Goal: Task Accomplishment & Management: Manage account settings

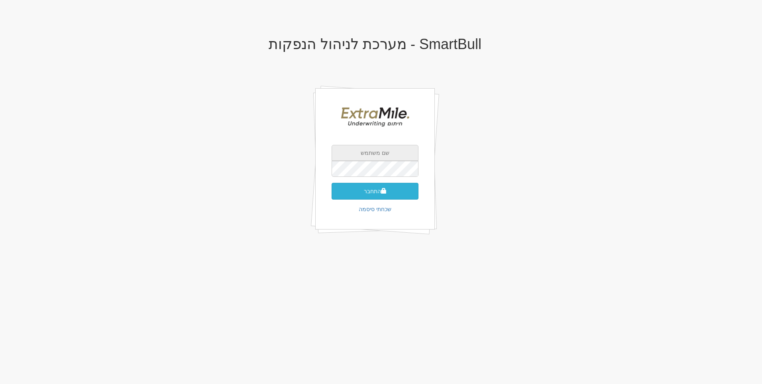
type input "[EMAIL_ADDRESS][DOMAIN_NAME]"
click at [392, 194] on button "התחבר" at bounding box center [375, 191] width 87 height 17
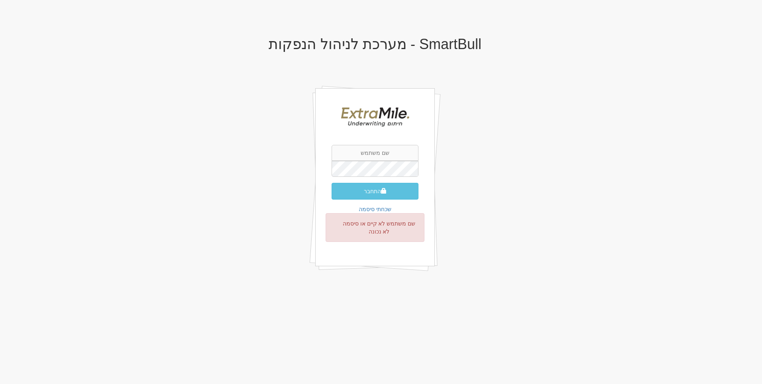
type input "[EMAIL_ADDRESS][DOMAIN_NAME]"
click at [476, 237] on div "SmartBull - מערכת לניהול הנפקות gilad@extramile-ur.co.il התחבר שכחתי סיסמה שם מ…" at bounding box center [375, 162] width 466 height 269
click at [389, 191] on button "התחבר" at bounding box center [375, 191] width 87 height 17
type input "[EMAIL_ADDRESS][DOMAIN_NAME]"
click at [397, 189] on button "התחבר" at bounding box center [375, 191] width 87 height 17
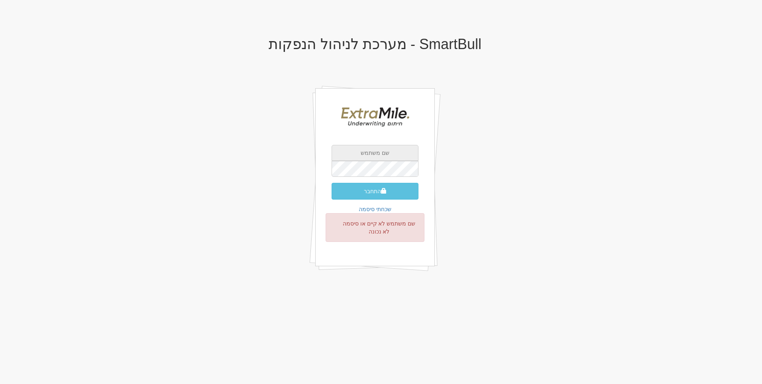
type input "[EMAIL_ADDRESS][DOMAIN_NAME]"
